Goal: Information Seeking & Learning: Learn about a topic

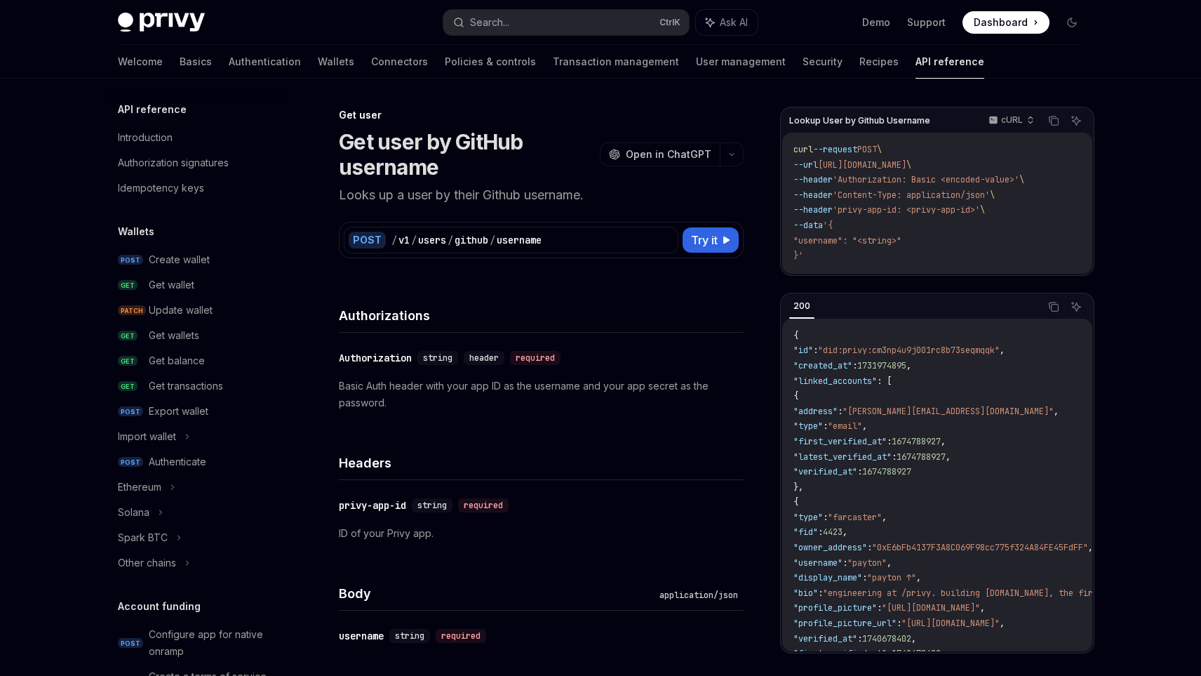
scroll to position [1242, 0]
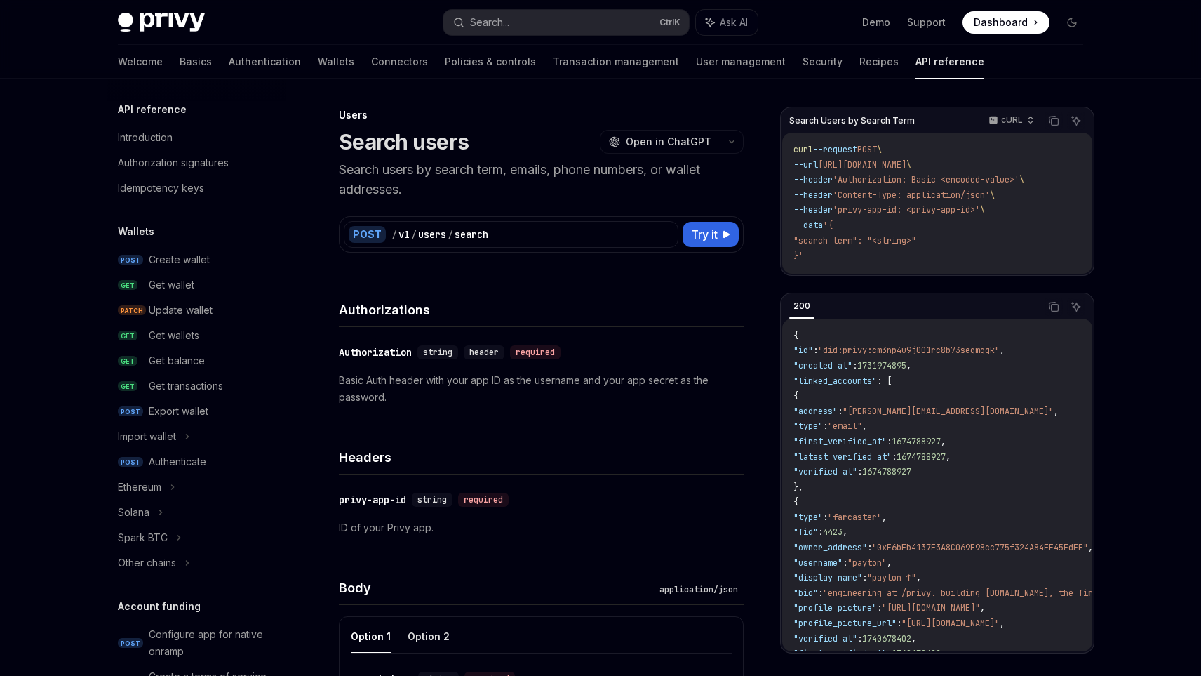
scroll to position [799, 0]
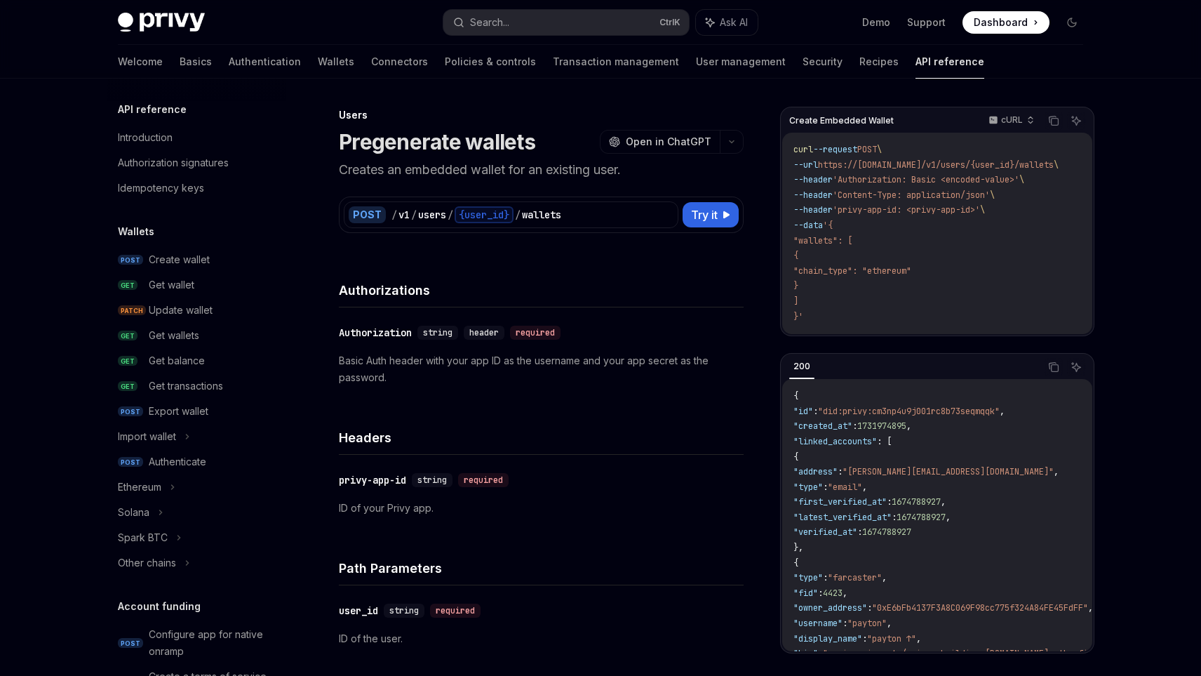
scroll to position [799, 0]
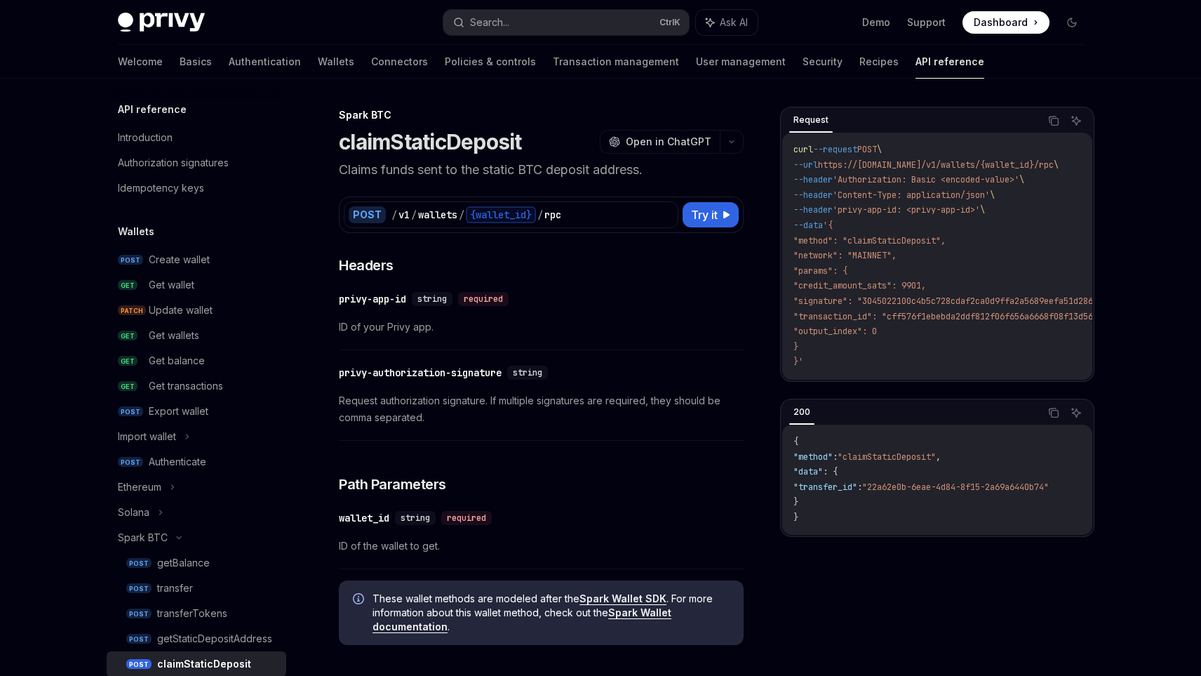
scroll to position [287, 0]
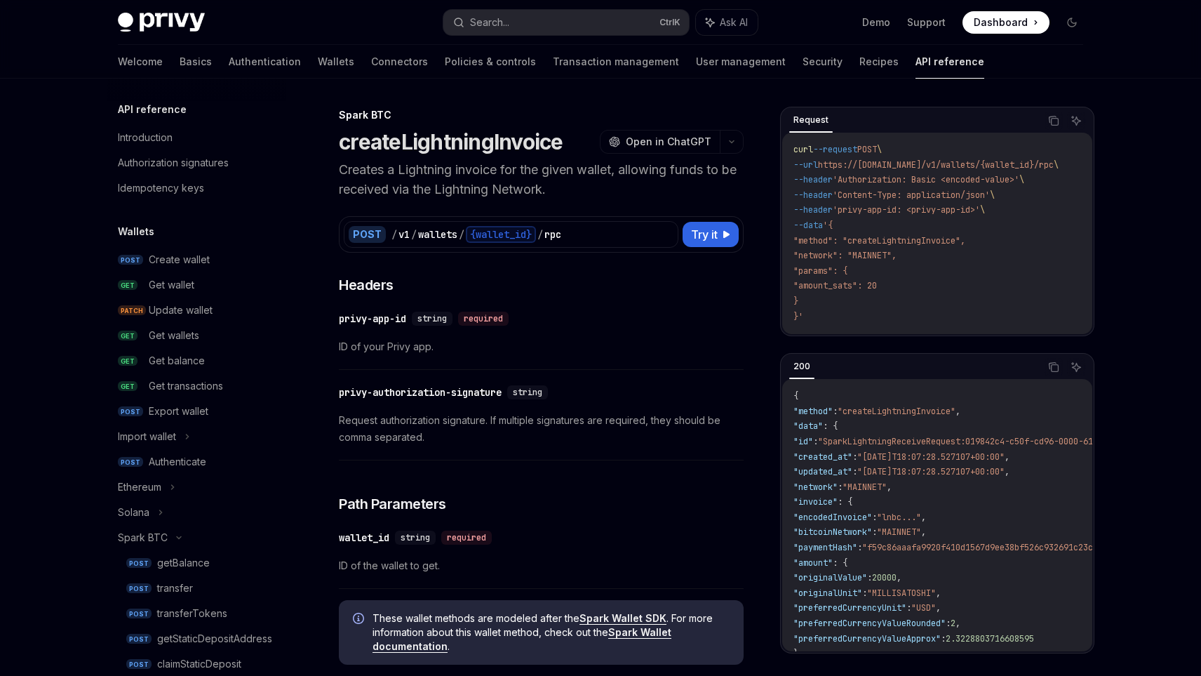
scroll to position [337, 0]
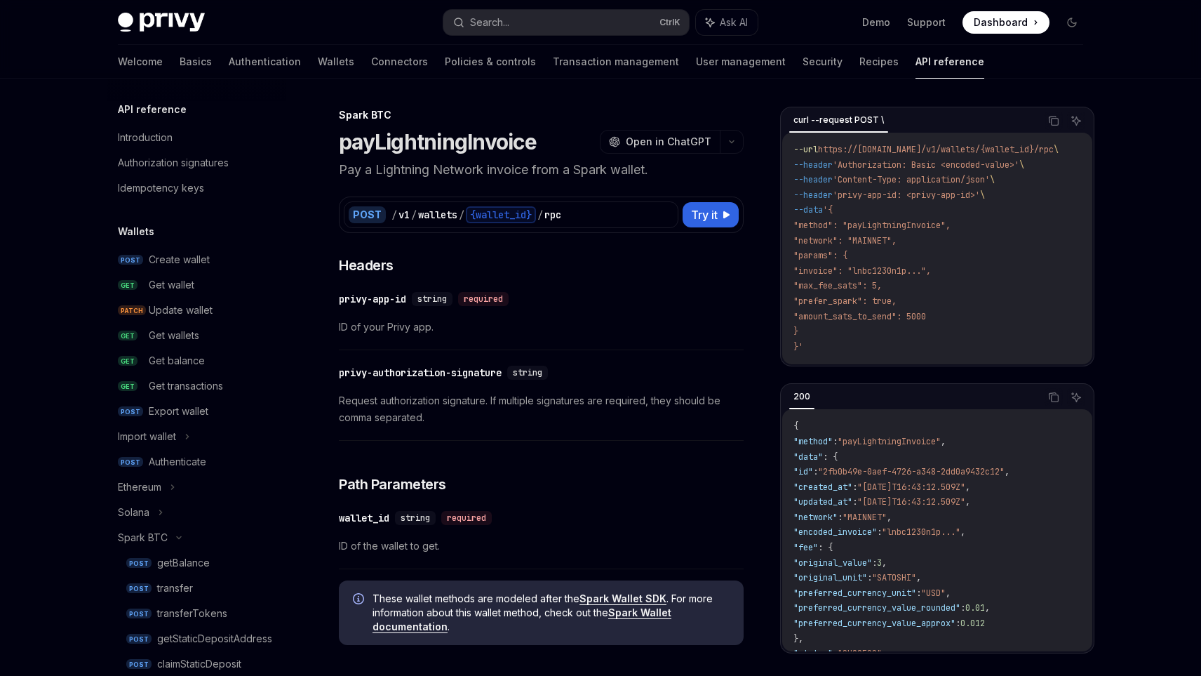
scroll to position [363, 0]
